Goal: Transaction & Acquisition: Purchase product/service

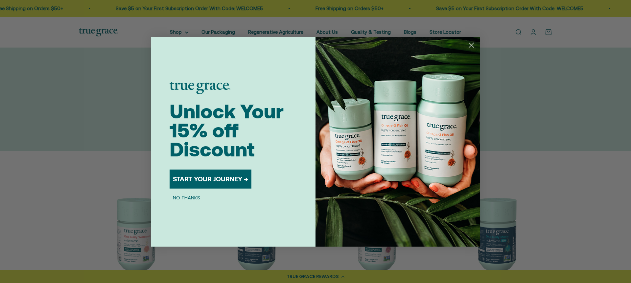
click at [471, 42] on circle "Close dialog" at bounding box center [471, 44] width 11 height 11
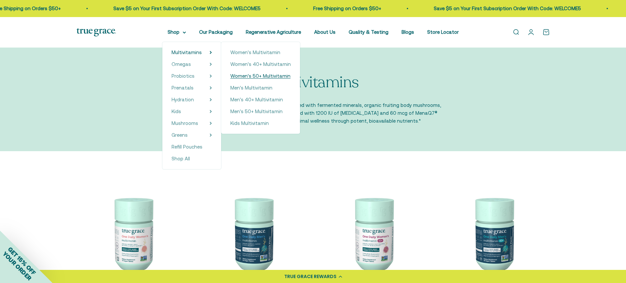
click at [260, 76] on span "Women's 50+ Multivitamin" at bounding box center [260, 76] width 60 height 6
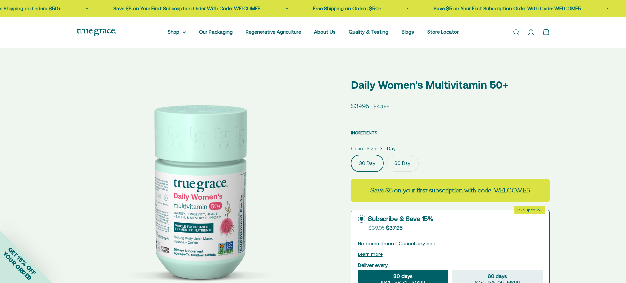
select select "3"
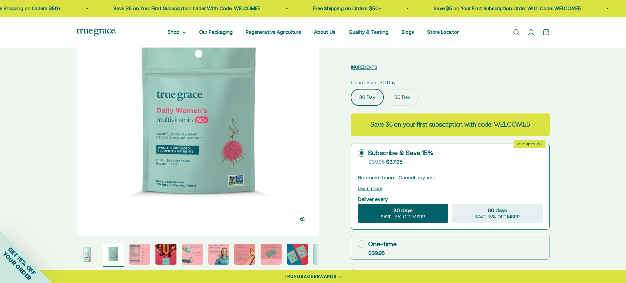
scroll to position [76, 0]
click at [137, 251] on img "Go to item 3" at bounding box center [139, 254] width 21 height 21
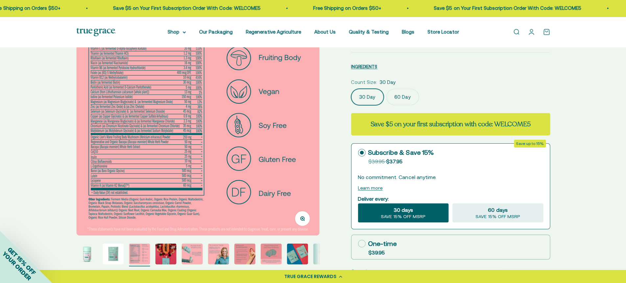
scroll to position [75, 0]
click at [168, 253] on img "Go to item 4" at bounding box center [165, 254] width 21 height 21
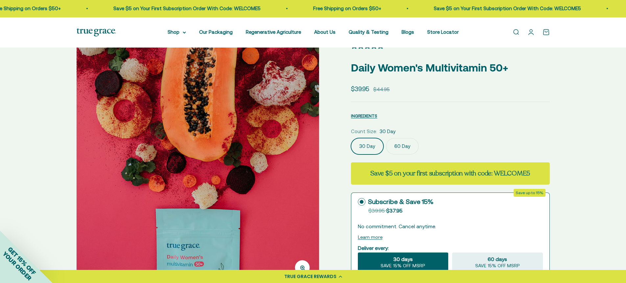
scroll to position [0, 0]
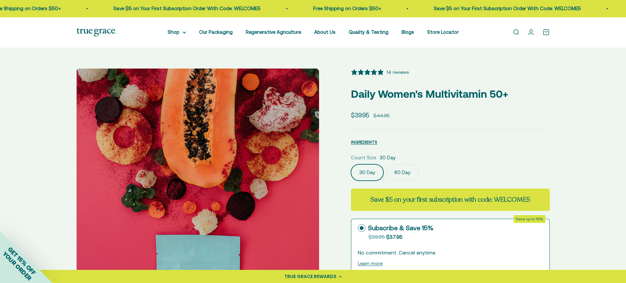
click at [515, 34] on link "Open search" at bounding box center [515, 32] width 7 height 7
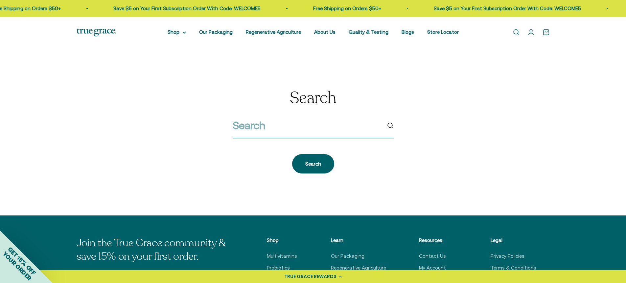
click at [282, 133] on input "search" at bounding box center [307, 125] width 148 height 17
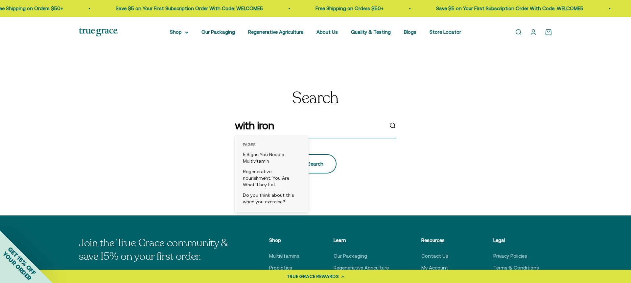
type input "with iron"
click at [321, 164] on div "Search" at bounding box center [315, 164] width 16 height 8
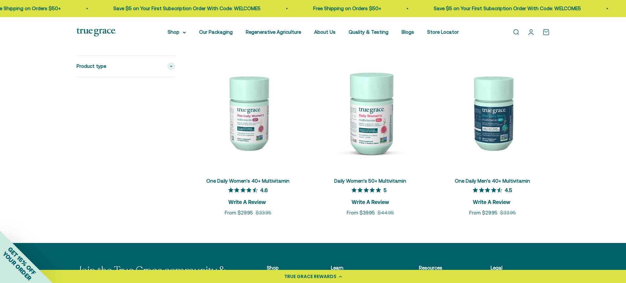
scroll to position [97, 0]
click at [366, 127] on img at bounding box center [370, 112] width 114 height 114
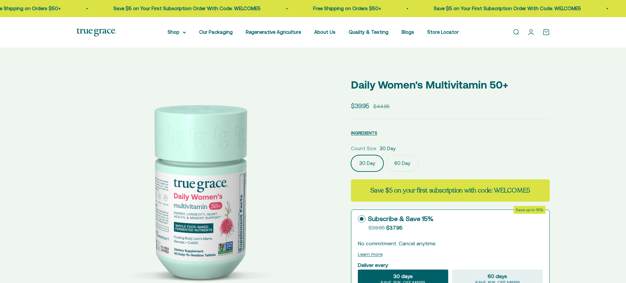
select select "3"
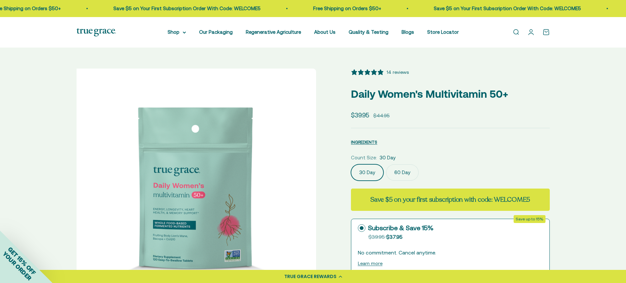
scroll to position [0, 251]
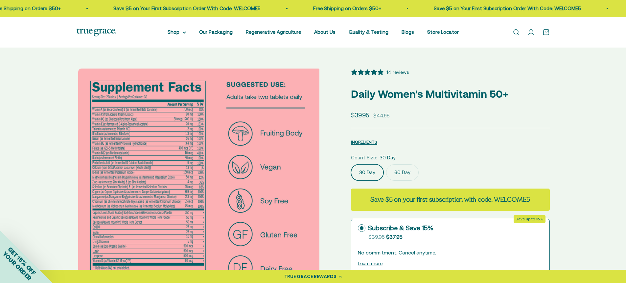
click at [213, 166] on img at bounding box center [199, 190] width 243 height 243
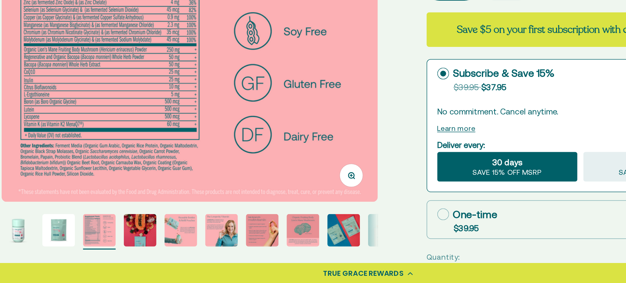
scroll to position [81, 0]
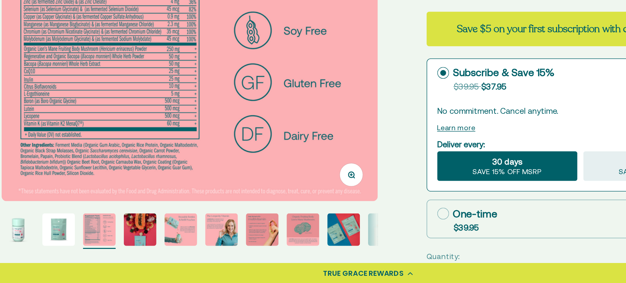
click at [191, 254] on img "Go to item 5" at bounding box center [192, 248] width 21 height 21
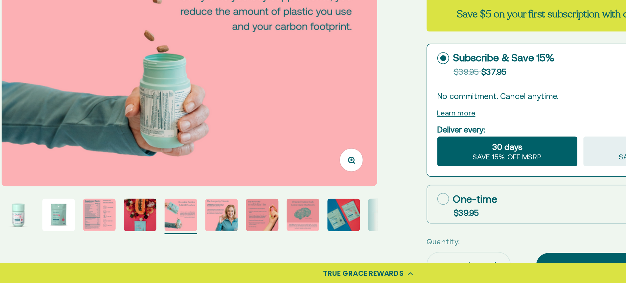
scroll to position [91, 0]
click at [216, 241] on img "Go to item 6" at bounding box center [218, 238] width 21 height 21
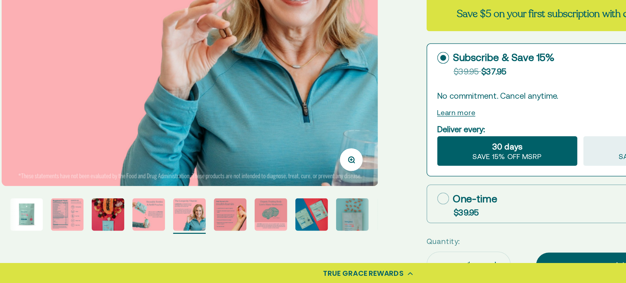
scroll to position [0, 1253]
click at [227, 241] on img "Go to item 7" at bounding box center [223, 238] width 21 height 21
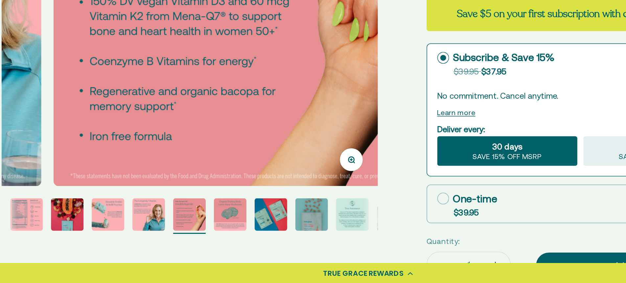
scroll to position [0, 1504]
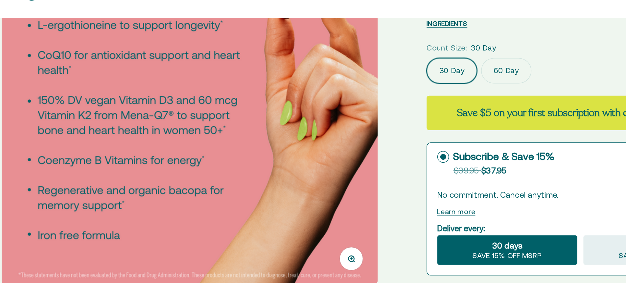
click at [266, 124] on img at bounding box center [198, 99] width 243 height 243
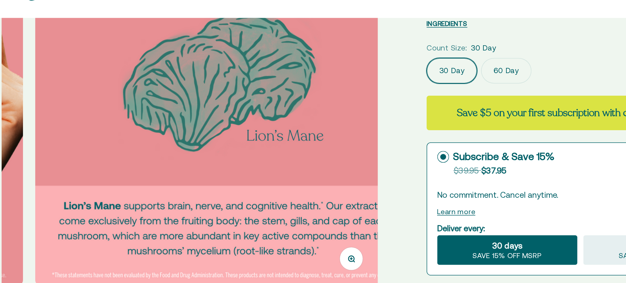
scroll to position [0, 1755]
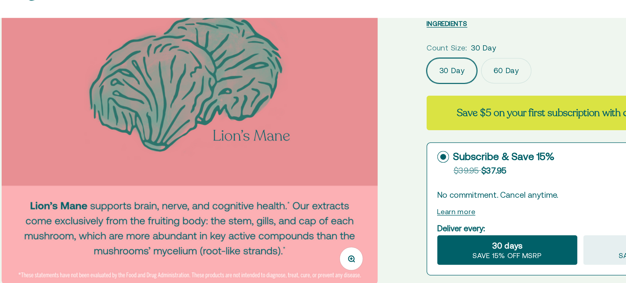
click at [258, 113] on img at bounding box center [198, 99] width 243 height 243
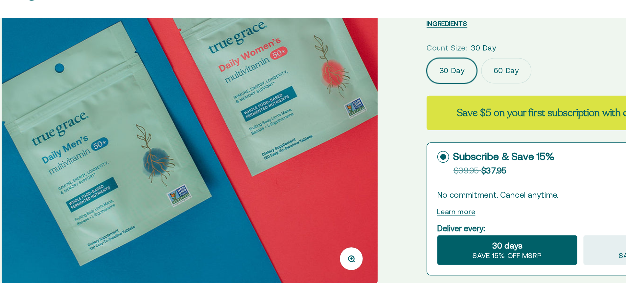
scroll to position [0, 2006]
click at [258, 113] on img at bounding box center [197, 99] width 243 height 243
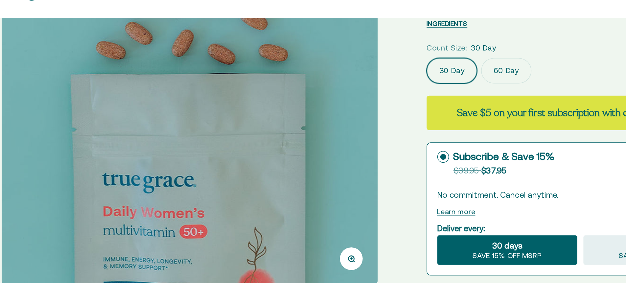
scroll to position [0, 2256]
click at [258, 113] on img at bounding box center [197, 99] width 243 height 243
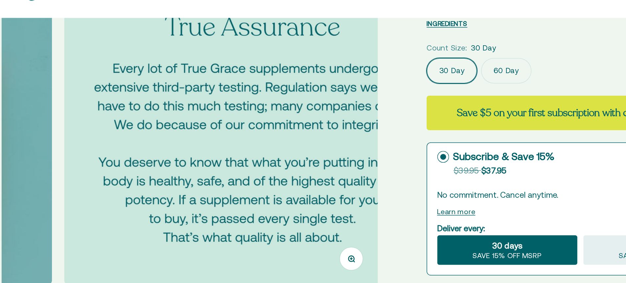
scroll to position [0, 2507]
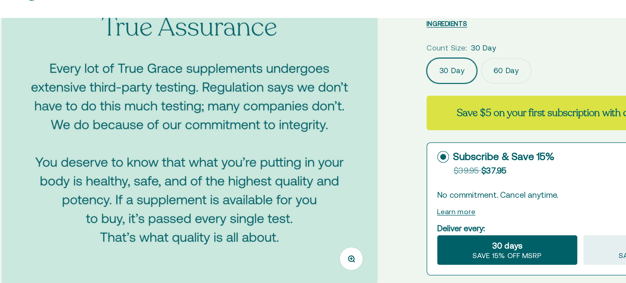
click at [258, 113] on img at bounding box center [197, 99] width 243 height 243
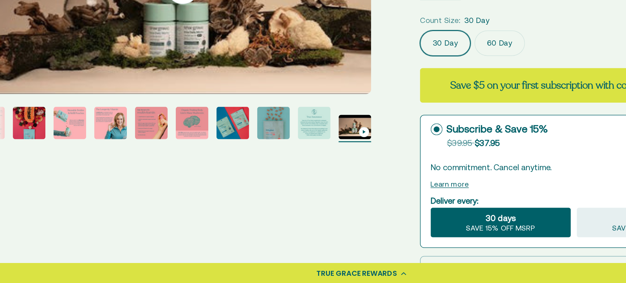
scroll to position [45, 0]
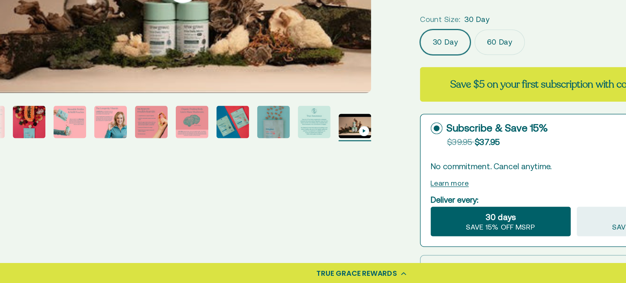
click at [398, 127] on label "60 Day" at bounding box center [402, 127] width 33 height 16
click at [351, 119] on input "60 Day" at bounding box center [350, 119] width 0 height 0
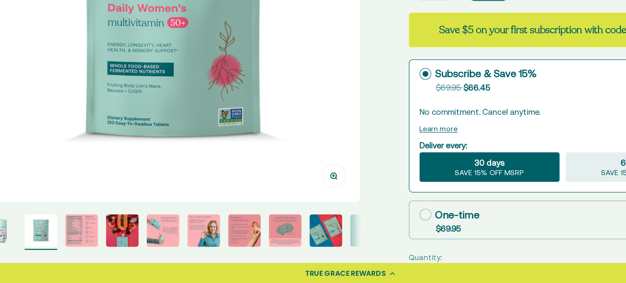
scroll to position [81, 0]
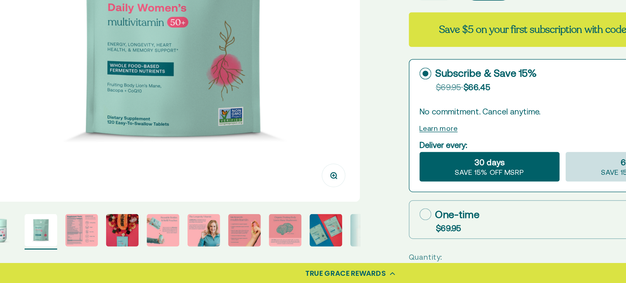
click at [477, 208] on div "60 days SAVE 15% OFF MSRP" at bounding box center [497, 207] width 90 height 19
click at [452, 198] on input "60 days SAVE 15% OFF MSRP" at bounding box center [452, 198] width 0 height 0
radio input "true"
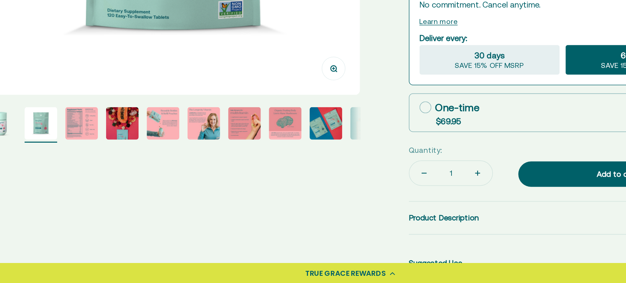
scroll to position [151, 0]
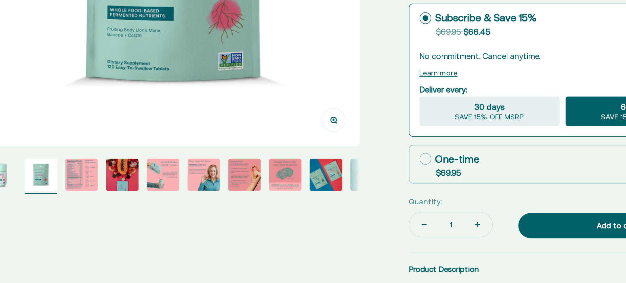
click at [359, 165] on icon at bounding box center [362, 169] width 8 height 8
click at [358, 168] on input "One-time $69.95" at bounding box center [357, 168] width 0 height 0
radio input "true"
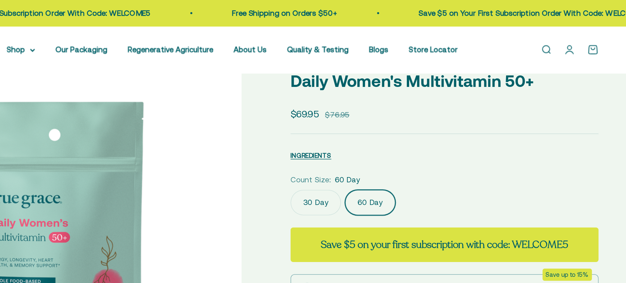
scroll to position [0, 0]
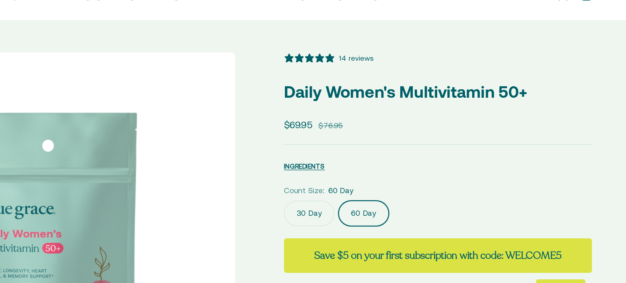
click at [361, 174] on label "30 Day" at bounding box center [367, 173] width 33 height 16
click at [351, 165] on input "30 Day" at bounding box center [350, 164] width 0 height 0
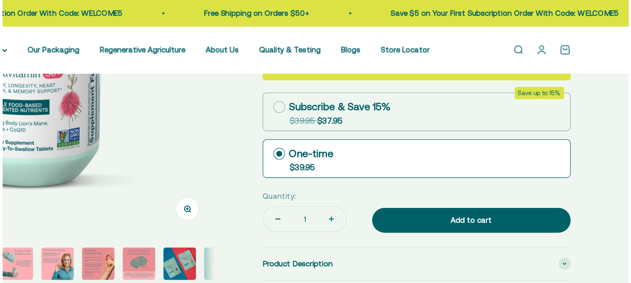
scroll to position [159, 0]
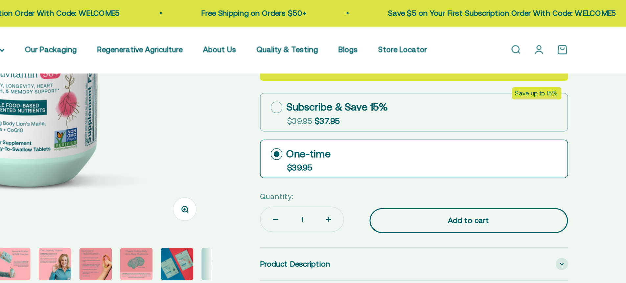
click at [447, 139] on div "Add to cart" at bounding box center [486, 143] width 102 height 8
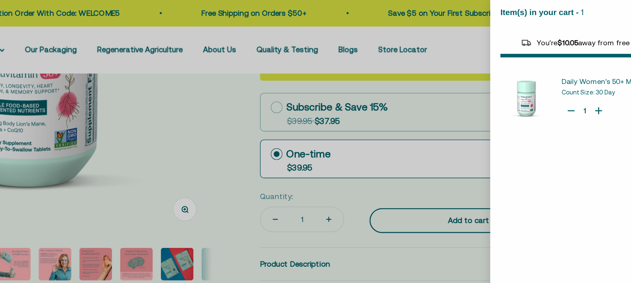
select select "44882812010710"
select select "40055698129088"
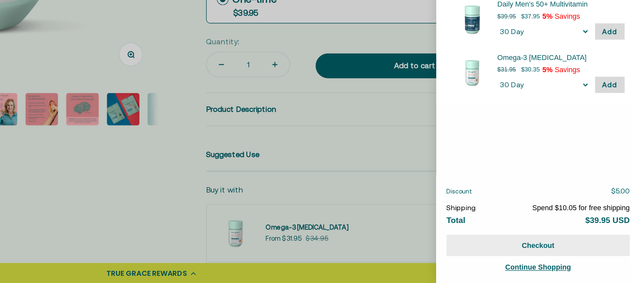
click at [566, 259] on button "Checkout" at bounding box center [565, 259] width 118 height 14
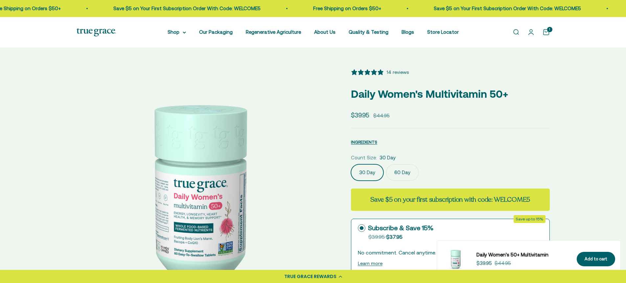
select select "3"
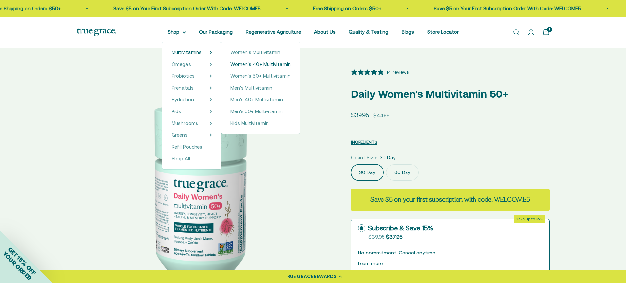
click at [252, 63] on span "Women's 40+ Multivitamin" at bounding box center [260, 64] width 60 height 6
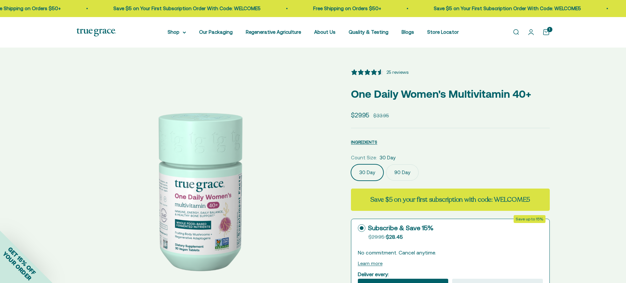
select select "3"
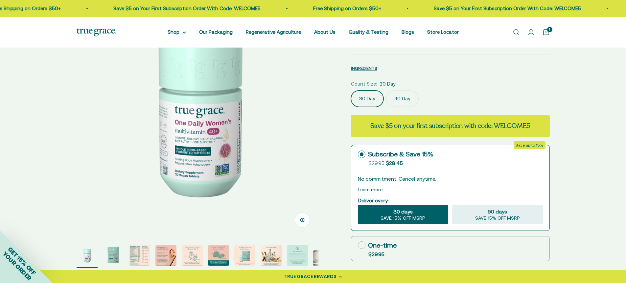
scroll to position [73, 0]
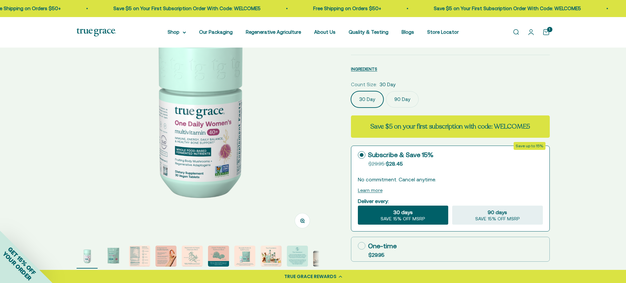
click at [402, 98] on label "90 Day" at bounding box center [402, 99] width 33 height 16
click at [351, 91] on input "90 Day" at bounding box center [350, 91] width 0 height 0
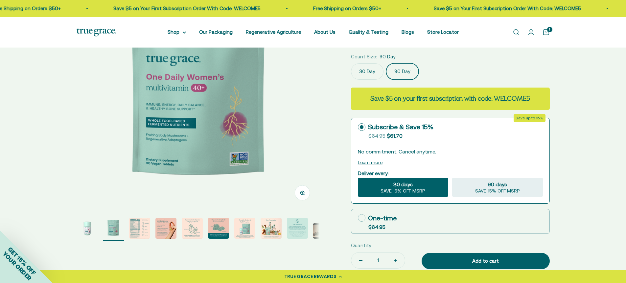
scroll to position [101, 0]
click at [362, 70] on label "30 Day" at bounding box center [367, 72] width 33 height 16
click at [351, 64] on input "30 Day" at bounding box center [350, 63] width 0 height 0
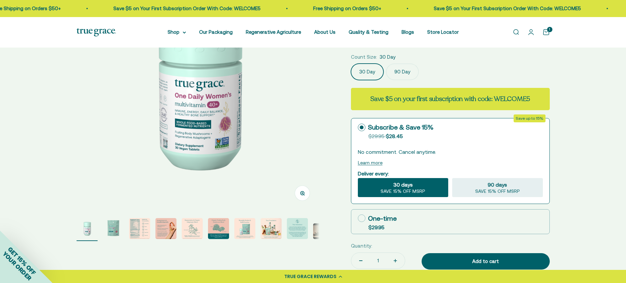
click at [399, 67] on label "90 Day" at bounding box center [402, 72] width 33 height 16
click at [351, 64] on input "90 Day" at bounding box center [350, 63] width 0 height 0
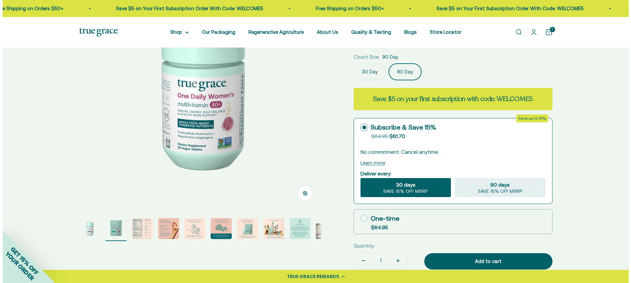
scroll to position [0, 251]
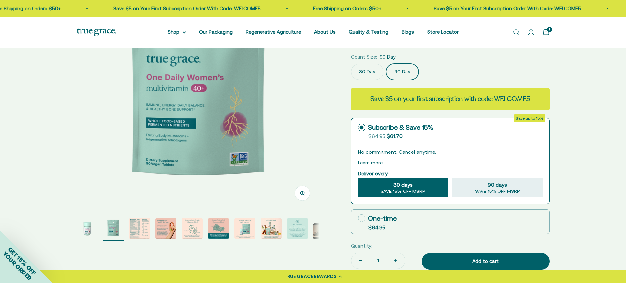
click at [362, 217] on icon at bounding box center [362, 219] width 8 height 8
click at [358, 218] on input "One-time $64.95" at bounding box center [357, 218] width 0 height 0
radio input "true"
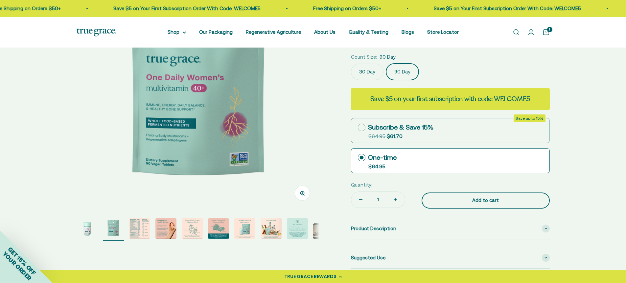
click at [484, 194] on button "Add to cart" at bounding box center [485, 201] width 128 height 16
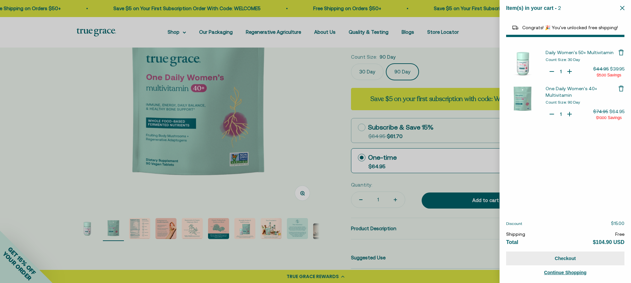
select select "44882812010710"
select select "40055698129088"
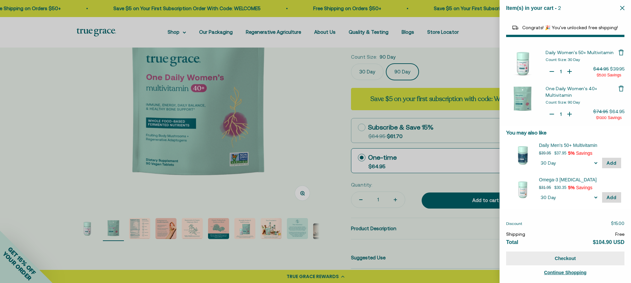
click at [571, 260] on button "Checkout" at bounding box center [565, 259] width 118 height 14
